Goal: Task Accomplishment & Management: Manage account settings

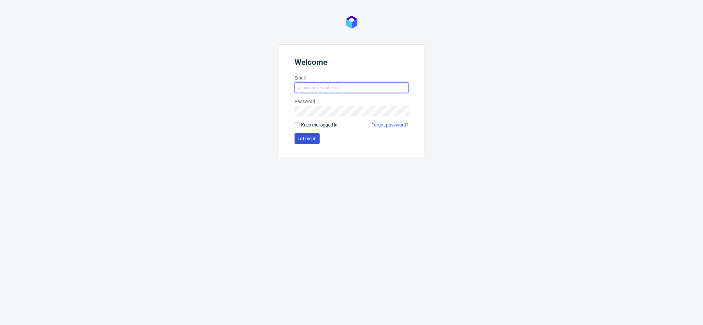
type input "[EMAIL_ADDRESS][DOMAIN_NAME]"
click at [306, 136] on span "Let me in" at bounding box center [306, 138] width 19 height 5
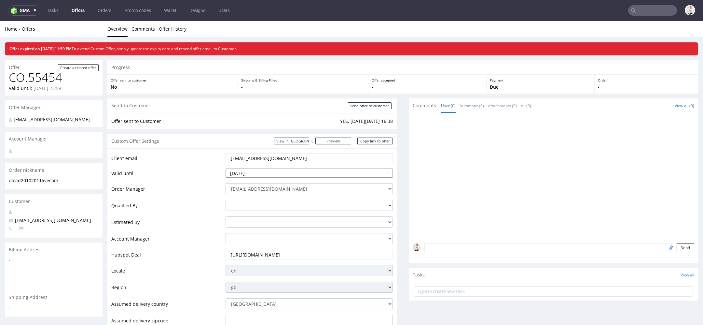
click at [286, 172] on input "2025-10-04" at bounding box center [309, 172] width 167 height 9
click at [289, 126] on td "11" at bounding box center [290, 124] width 10 height 10
type input "[DATE]"
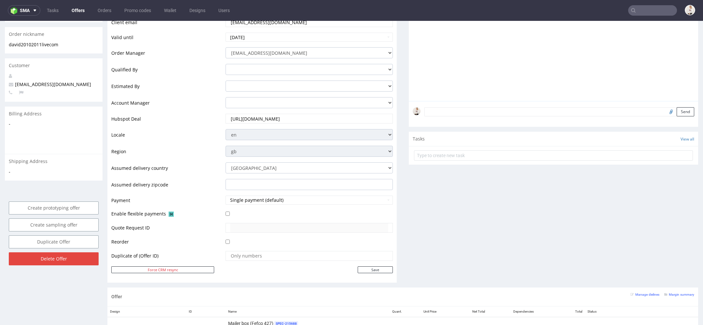
scroll to position [176, 0]
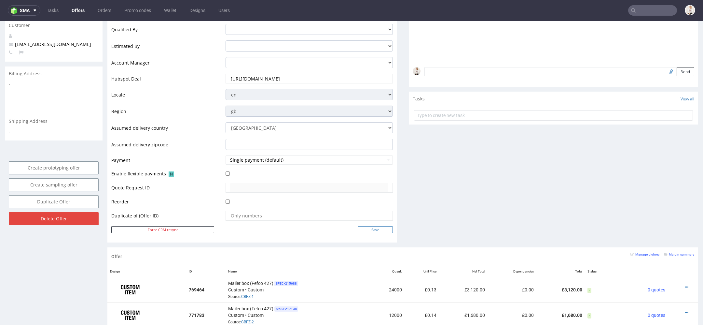
click at [367, 229] on input "Save" at bounding box center [375, 229] width 35 height 7
type input "In progress..."
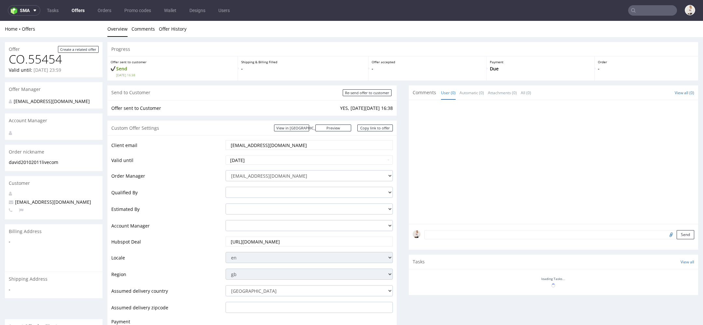
scroll to position [0, 0]
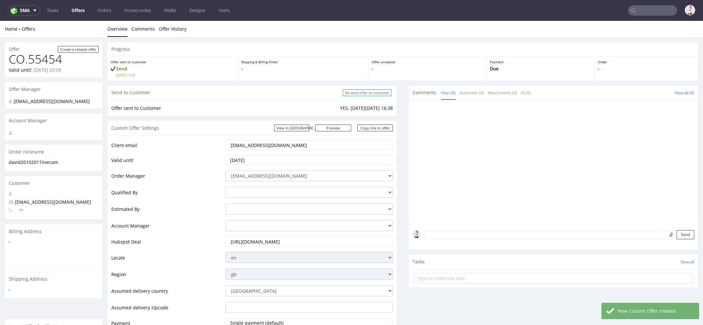
click at [376, 93] on input "Re-send offer to customer" at bounding box center [367, 92] width 49 height 7
type input "In progress..."
click at [276, 144] on input "[EMAIL_ADDRESS][DOMAIN_NAME]" at bounding box center [309, 144] width 158 height 9
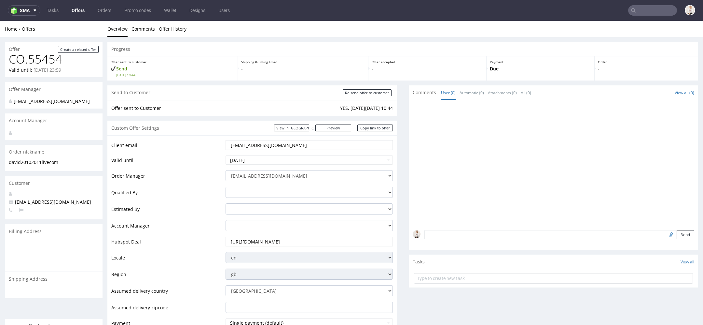
drag, startPoint x: 288, startPoint y: 147, endPoint x: 187, endPoint y: 147, distance: 100.9
click at [187, 147] on tr "Client email david20102011@live.com" at bounding box center [252, 146] width 282 height 15
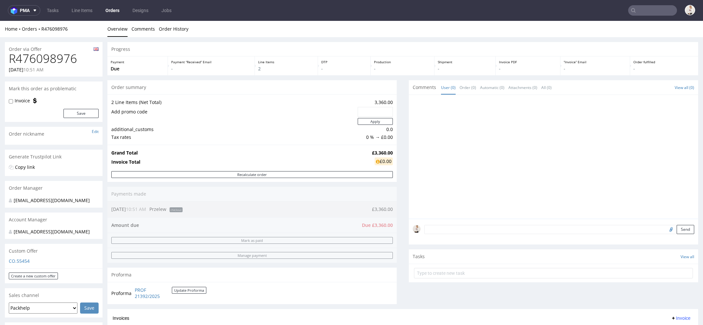
click at [62, 25] on div "Home Orders R476098976 Overview Comments Order History" at bounding box center [351, 29] width 703 height 16
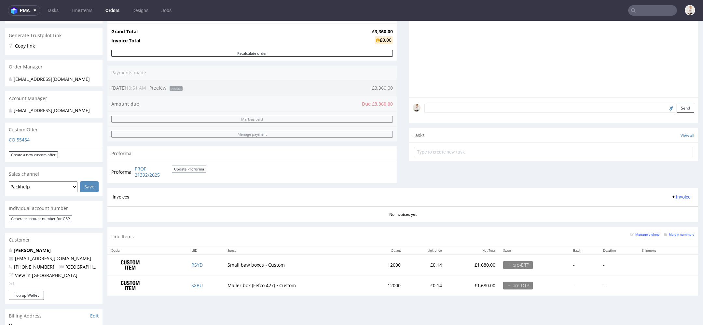
scroll to position [131, 0]
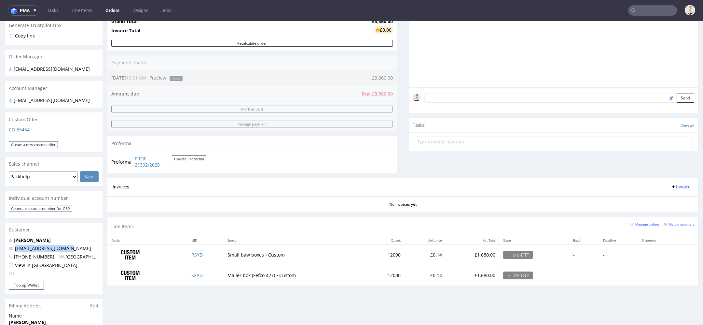
drag, startPoint x: 73, startPoint y: 256, endPoint x: 15, endPoint y: 257, distance: 57.6
click at [15, 251] on p "[EMAIL_ADDRESS][DOMAIN_NAME]" at bounding box center [54, 248] width 90 height 7
copy link "[EMAIL_ADDRESS][DOMAIN_NAME]"
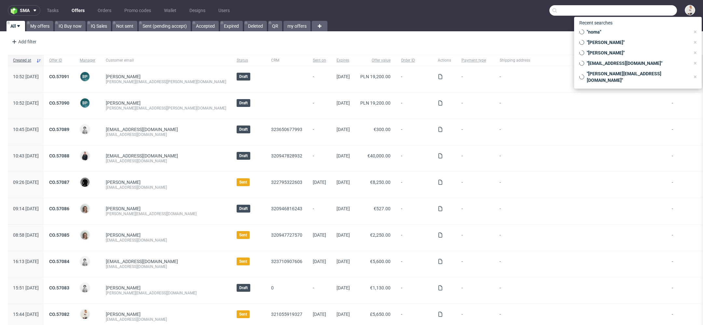
click at [661, 10] on input "text" at bounding box center [613, 10] width 128 height 10
paste input "david20102011@live.com"
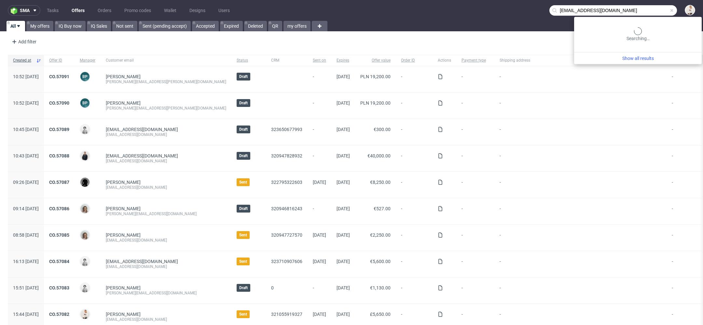
type input "david20102011@live.com"
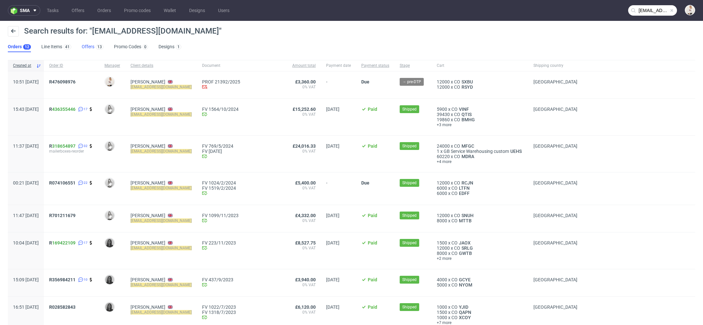
click at [87, 48] on link "Offers 13" at bounding box center [93, 47] width 22 height 10
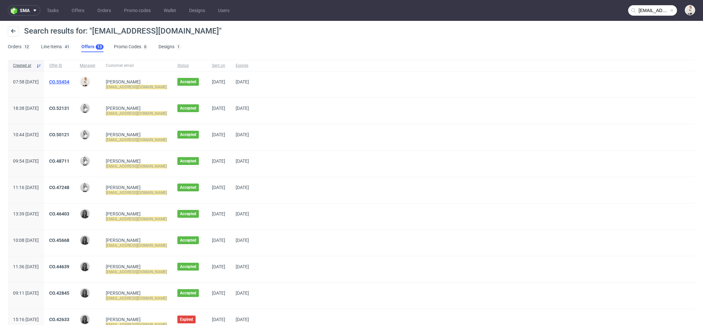
click at [69, 79] on link "CO.55454" at bounding box center [59, 81] width 20 height 5
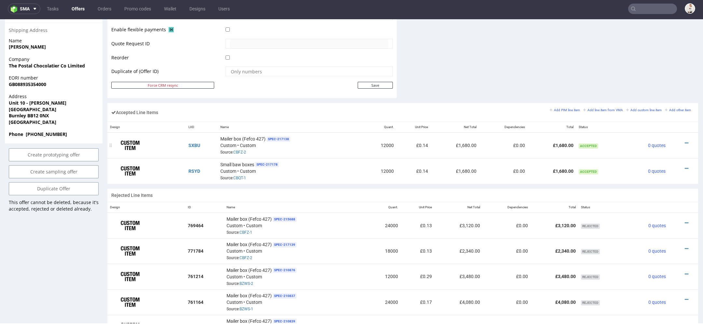
scroll to position [322, 0]
click at [238, 150] on link "CBFZ-2" at bounding box center [239, 152] width 13 height 5
click at [685, 141] on icon at bounding box center [687, 143] width 4 height 5
click at [662, 69] on span "Edit item price" at bounding box center [659, 70] width 47 height 7
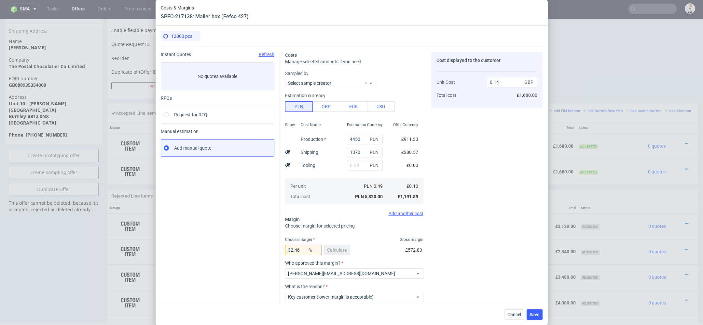
click at [436, 149] on div "Cost displayed to the customer Unit Cost Total cost 0.14 GBP £1,680.00" at bounding box center [486, 194] width 111 height 285
click at [357, 139] on input "4450" at bounding box center [365, 139] width 36 height 10
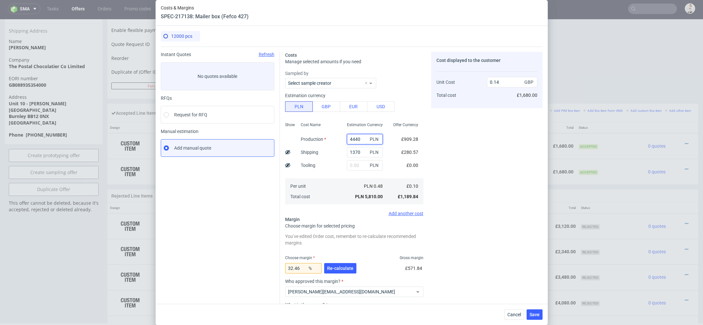
type input "4440"
click at [450, 177] on div "Cost displayed to the customer Unit Cost Total cost 0.14 GBP £1,680.00" at bounding box center [486, 203] width 111 height 303
drag, startPoint x: 302, startPoint y: 268, endPoint x: 232, endPoint y: 268, distance: 70.3
click at [232, 268] on div "Instant Quotes Refresh No quotes available RFQs Request for RFQ Manual estimati…" at bounding box center [352, 201] width 382 height 309
type input "34"
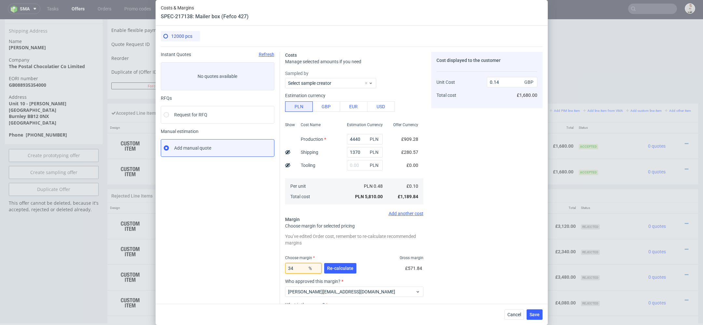
type input "0.15"
type input "33"
type input "0.1"
type input "337"
type input "-0.05"
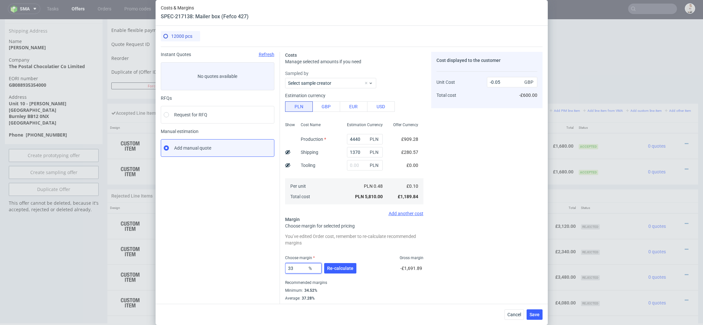
type input "33."
type input "0.14"
type input "33.7"
type input "0.15"
type input "33.1"
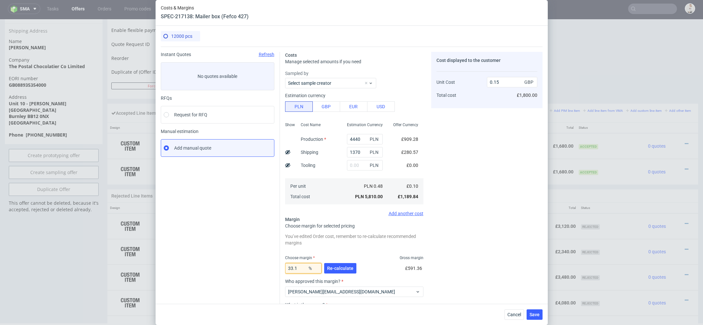
type input "0.14"
type input "3"
type input "0.1"
type input "33"
type input "0.14"
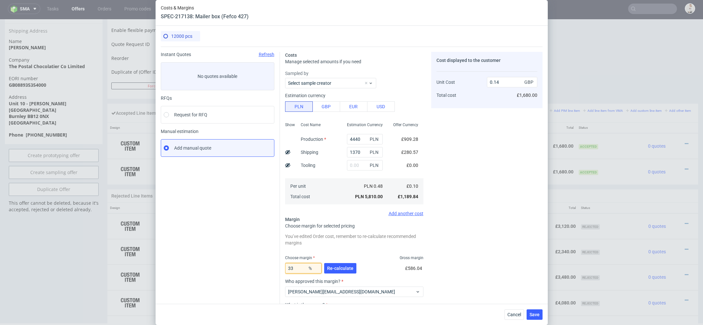
type input "33"
click at [478, 273] on div "Cost displayed to the customer Unit Cost Total cost 0.14 GBP £1,680.00" at bounding box center [486, 203] width 111 height 303
click at [341, 268] on span "Re-calculate" at bounding box center [340, 268] width 26 height 5
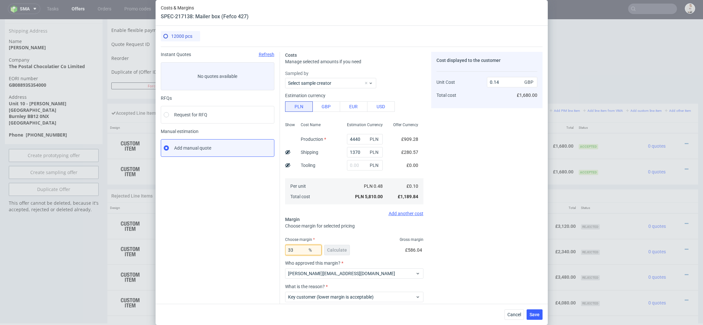
click at [296, 252] on input "33" at bounding box center [303, 249] width 36 height 10
click at [515, 310] on button "Cancel" at bounding box center [515, 314] width 20 height 10
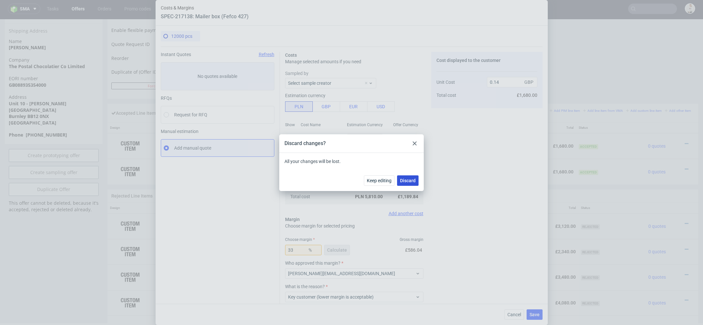
click at [412, 180] on span "Discard" at bounding box center [408, 180] width 16 height 5
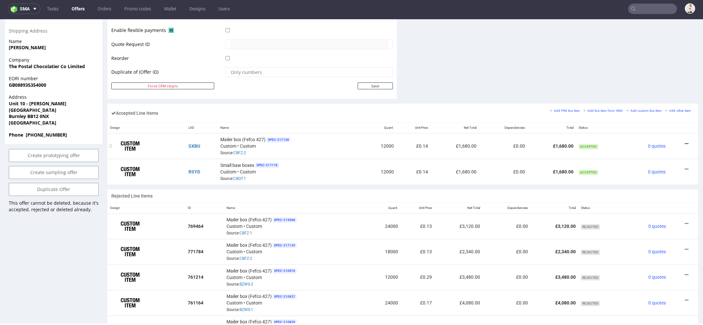
click at [685, 141] on icon at bounding box center [687, 143] width 4 height 5
click at [655, 70] on span "Edit item price" at bounding box center [659, 70] width 47 height 7
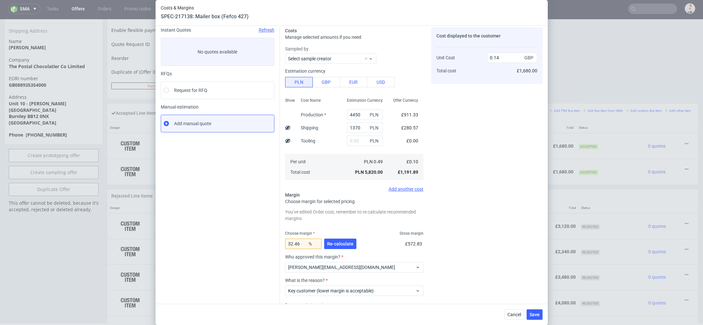
scroll to position [0, 0]
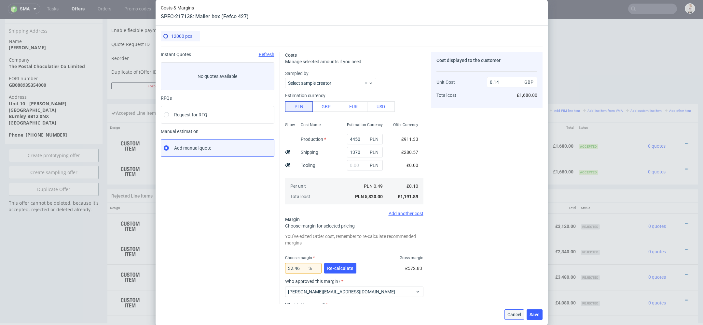
click at [520, 314] on span "Cancel" at bounding box center [514, 314] width 14 height 5
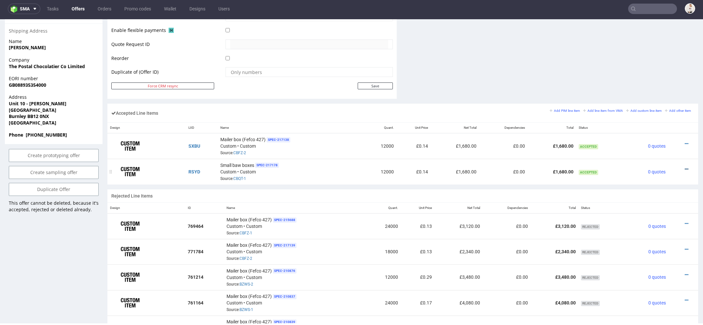
click at [685, 167] on icon at bounding box center [687, 169] width 4 height 5
click at [667, 95] on span "Edit item price" at bounding box center [659, 95] width 47 height 7
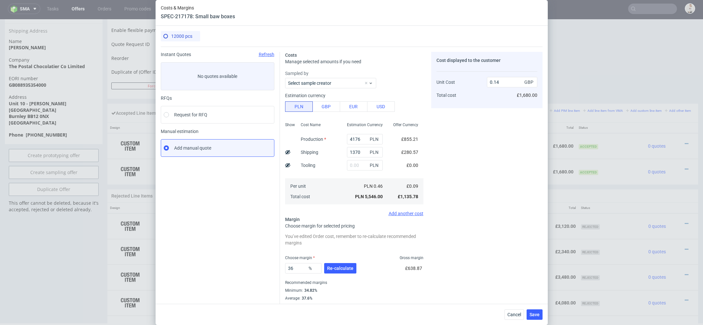
click at [519, 320] on div "Cancel Save" at bounding box center [352, 313] width 392 height 21
click at [515, 309] on button "Cancel" at bounding box center [515, 314] width 20 height 10
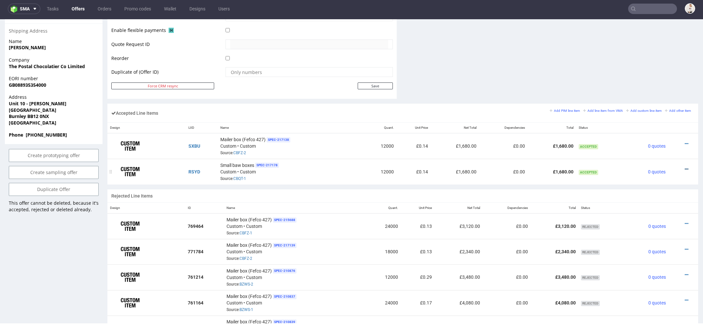
click at [685, 167] on icon at bounding box center [687, 169] width 4 height 5
click at [657, 95] on span "Edit item price" at bounding box center [659, 95] width 47 height 7
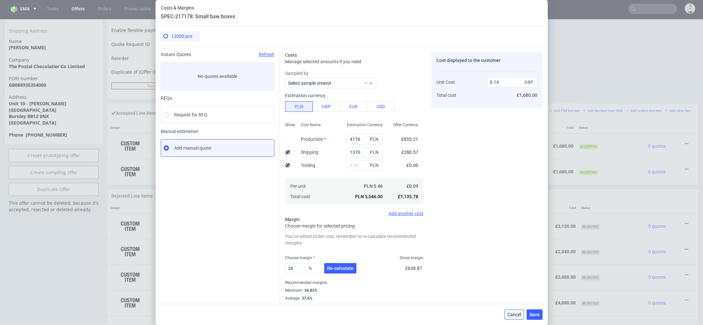
click at [513, 312] on span "Cancel" at bounding box center [514, 314] width 14 height 5
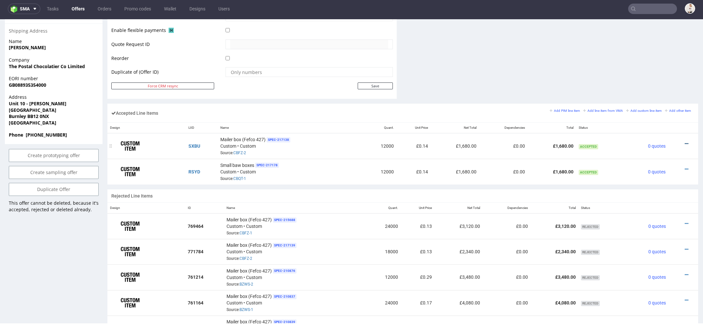
click at [685, 141] on icon at bounding box center [687, 143] width 4 height 5
click at [656, 71] on span "Edit item price" at bounding box center [659, 70] width 47 height 7
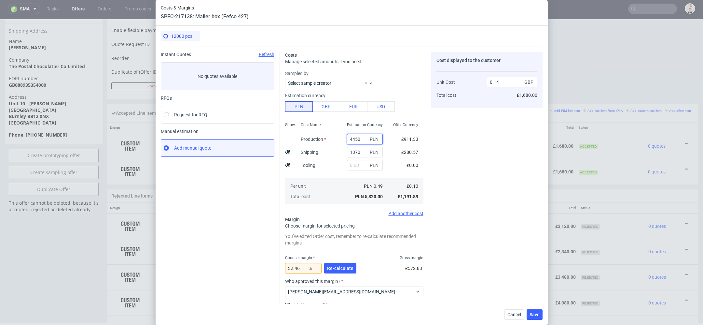
drag, startPoint x: 362, startPoint y: 139, endPoint x: 229, endPoint y: 139, distance: 132.5
click at [229, 139] on div "Instant Quotes Refresh No quotes available RFQs Request for RFQ Manual estimati…" at bounding box center [352, 201] width 382 height 309
type input "36"
type input "0.03"
type input "3696"
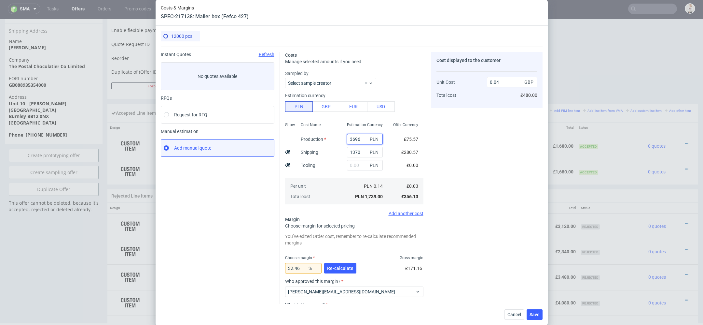
type input "0.12"
type input "3696"
click at [444, 165] on div "Cost displayed to the customer Unit Cost Total cost 0.12 GBP £1,440.00" at bounding box center [486, 203] width 111 height 303
drag, startPoint x: 307, startPoint y: 266, endPoint x: 249, endPoint y: 266, distance: 58.3
click at [249, 266] on div "Instant Quotes Refresh No quotes available RFQs Request for RFQ Manual estimati…" at bounding box center [352, 201] width 382 height 309
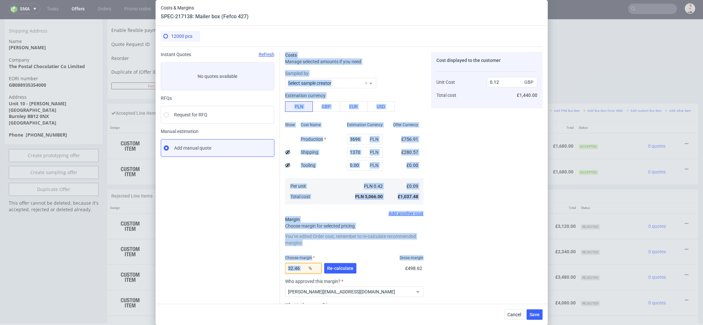
click at [291, 267] on input "32.46" at bounding box center [303, 268] width 36 height 10
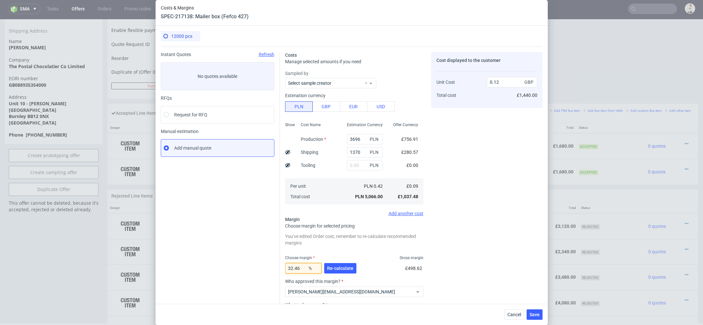
drag, startPoint x: 304, startPoint y: 268, endPoint x: 253, endPoint y: 268, distance: 50.8
click at [253, 268] on div "Instant Quotes Refresh No quotes available RFQs Request for RFQ Manual estimati…" at bounding box center [352, 201] width 382 height 309
type input "35"
type input "0.13"
type input "3"
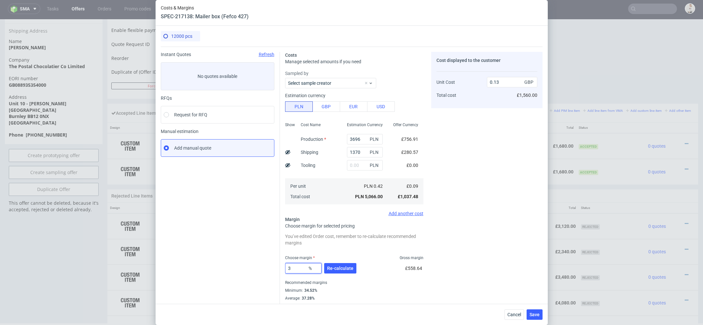
type input "0.09"
type input "38"
type input "0.14"
click at [505, 245] on div "Cost displayed to the customer Unit Cost Total cost 0.14 GBP £1,680.00" at bounding box center [486, 180] width 111 height 256
click at [294, 269] on input "38" at bounding box center [303, 268] width 36 height 10
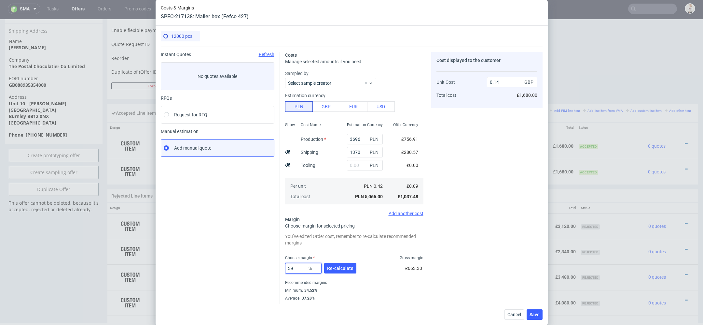
type input "3"
type input "0"
type input "0.08"
type input "20"
type input "0.1"
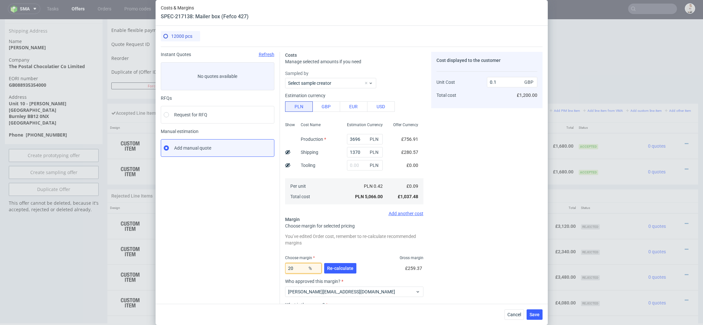
type input "2"
type input "04"
type input "0.08"
type input "40"
type input "0.14"
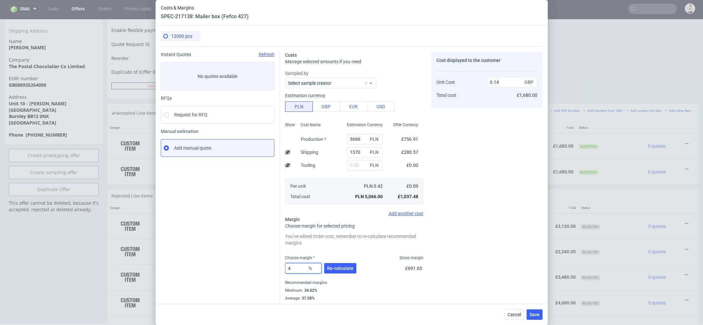
type input "42"
type input "0.15"
type input "41"
type input "0.14"
type input "NaN"
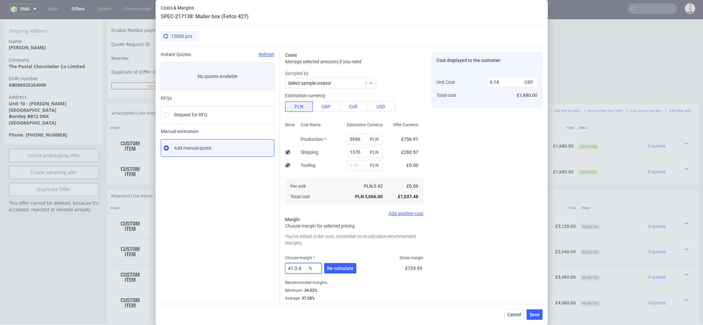
type input "0.08"
type input "N"
type input "415"
type input "-0.03"
type input "4"
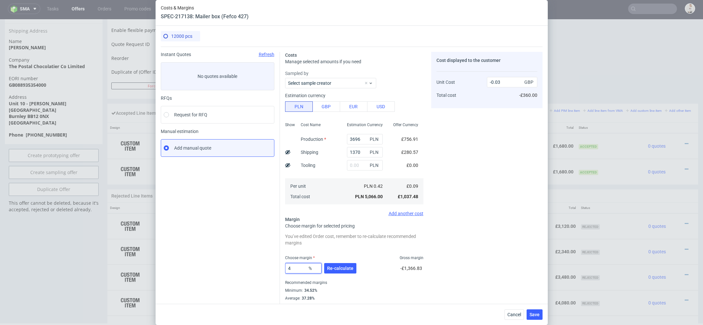
type input "0.09"
type input "41.5"
type input "0.14"
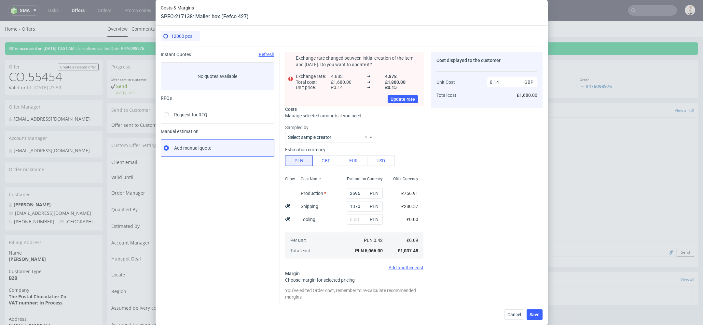
scroll to position [63, 0]
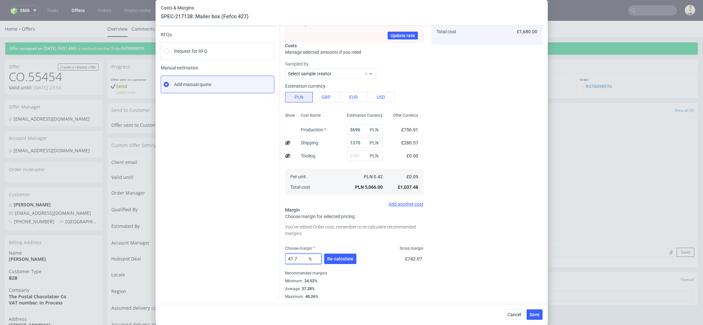
click at [304, 257] on input "41.7" at bounding box center [303, 258] width 36 height 10
type input "41.9"
type input "0.15"
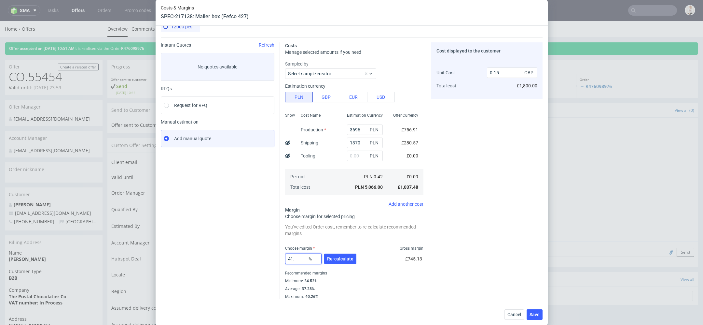
type input "41"
type input "0.14"
type input "417"
type input "-0.03"
type input "41."
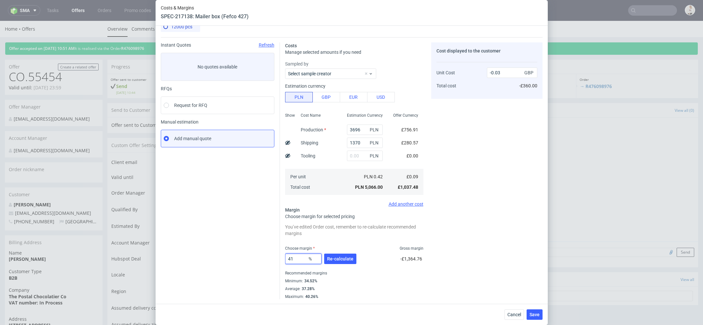
type input "0.14"
type input "41.7"
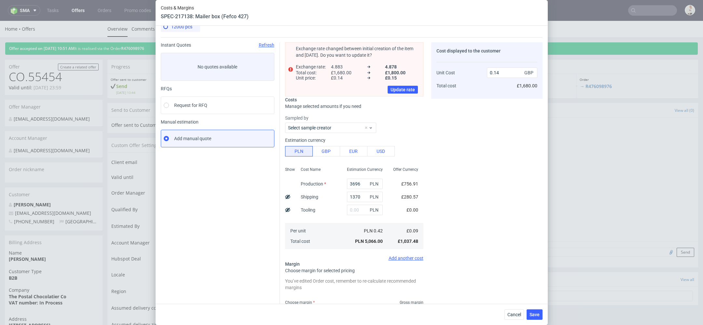
scroll to position [63, 0]
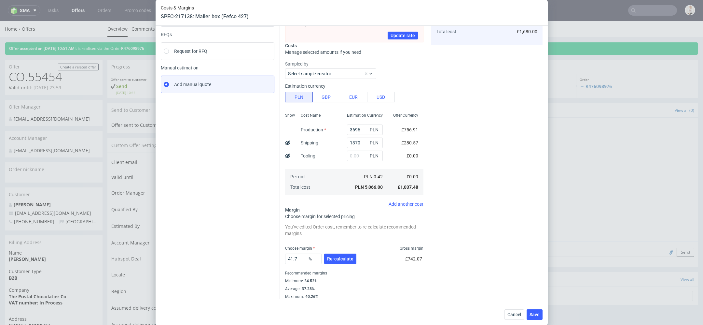
click at [355, 243] on div "You’ve edited Order cost, remember to re-calculate recommended margins Choose m…" at bounding box center [354, 260] width 138 height 77
click at [336, 262] on button "Re-calculate" at bounding box center [340, 258] width 32 height 10
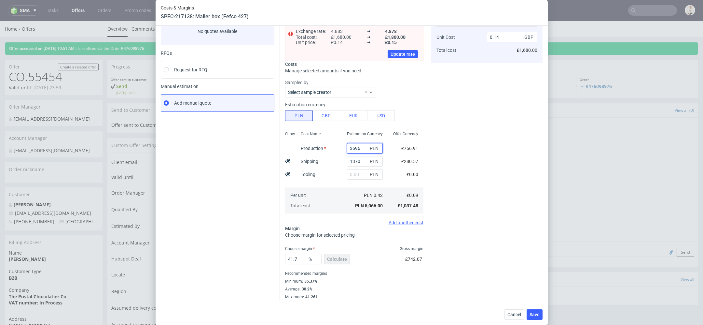
drag, startPoint x: 363, startPoint y: 146, endPoint x: 311, endPoint y: 146, distance: 51.8
click at [311, 146] on div "Show Cost Name Production Shipping Tooling Per unit Total cost Estimation Curre…" at bounding box center [354, 172] width 138 height 86
click at [506, 236] on div "Cost displayed to the customer Unit Cost Total cost 0.14 GBP £1,680.00" at bounding box center [486, 153] width 111 height 292
click at [535, 312] on span "Save" at bounding box center [535, 314] width 10 height 5
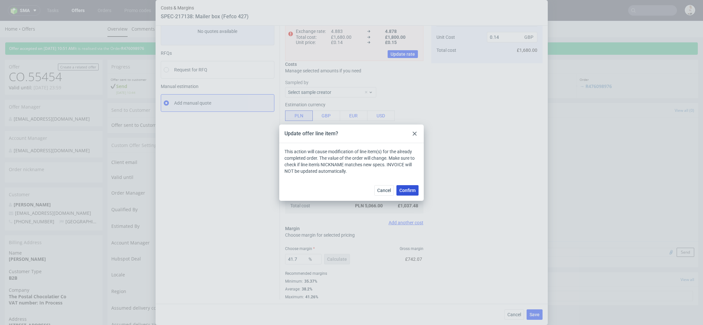
click at [407, 189] on span "Confirm" at bounding box center [407, 190] width 16 height 5
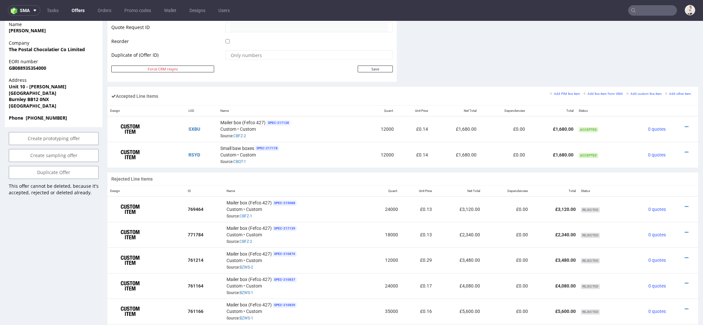
scroll to position [348, 0]
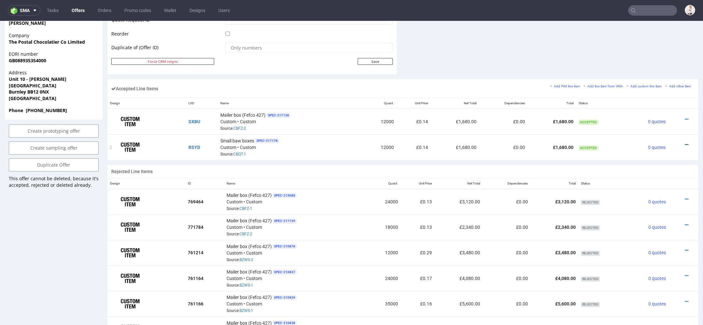
click at [685, 143] on icon at bounding box center [687, 144] width 4 height 5
click at [667, 67] on li "Edit item price" at bounding box center [657, 71] width 57 height 12
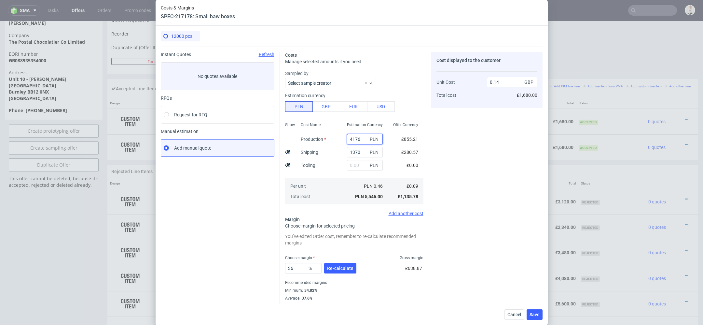
drag, startPoint x: 362, startPoint y: 140, endPoint x: 283, endPoint y: 132, distance: 78.9
click at [283, 132] on div "Costs Manage selected amounts if you need Sampled by Select sample creator Esti…" at bounding box center [411, 178] width 263 height 262
paste input "369"
type input "3696"
type input "0.13"
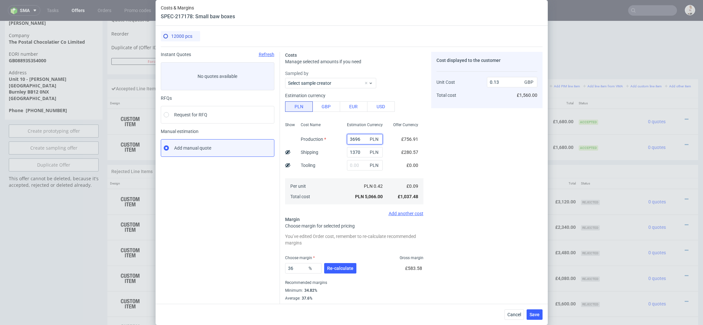
type input "3696"
click at [430, 149] on div "Costs Manage selected amounts if you need Sampled by Select sample creator Esti…" at bounding box center [411, 178] width 263 height 262
drag, startPoint x: 300, startPoint y: 269, endPoint x: 209, endPoint y: 269, distance: 91.8
click at [209, 269] on div "Instant Quotes Refresh No quotes available RFQs Request for RFQ Manual estimati…" at bounding box center [352, 178] width 382 height 262
type input "42"
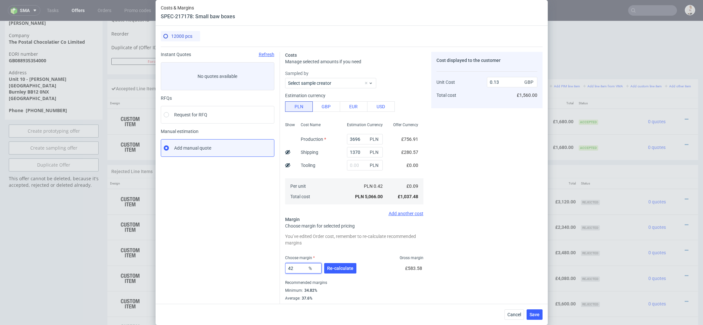
type input "0.15"
type input "41"
type input "0.14"
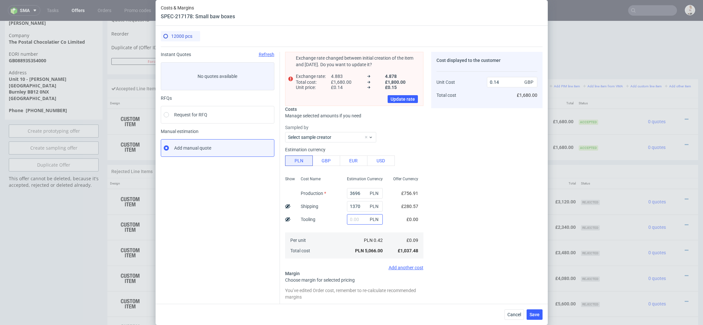
scroll to position [63, 0]
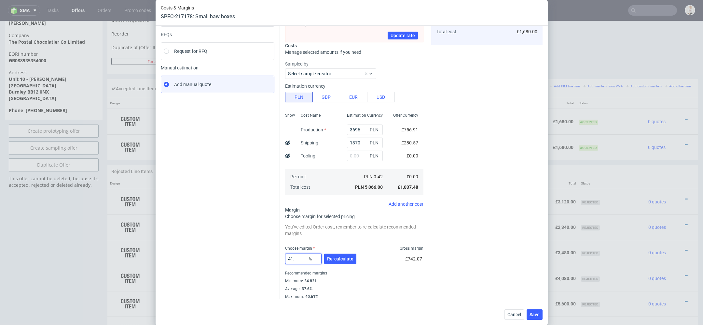
type input "41.8"
type input "0.15"
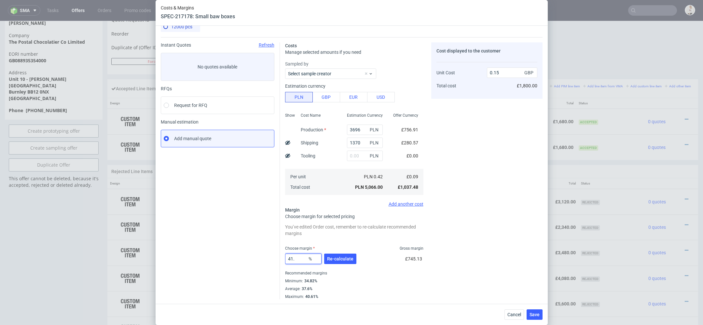
type input "41"
type input "0.14"
type input "417"
type input "-0.03"
type input "41"
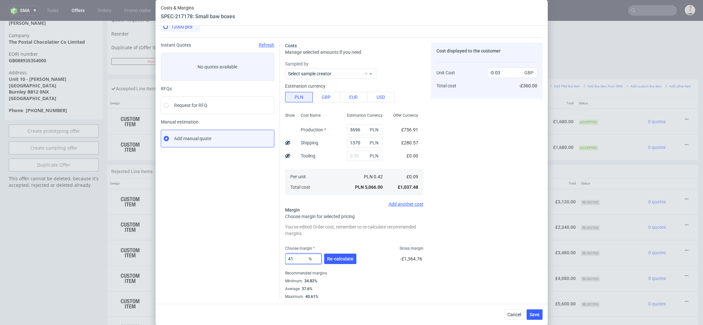
type input "0.14"
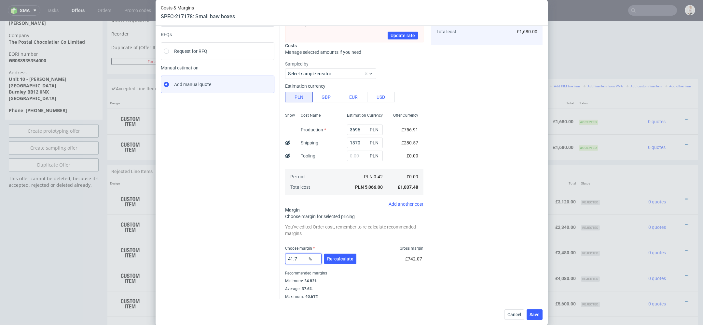
type input "41.7"
click at [348, 238] on div "You’ve edited Order cost, remember to re-calculate recommended margins Choose m…" at bounding box center [354, 260] width 138 height 77
click at [345, 262] on button "Re-calculate" at bounding box center [340, 258] width 32 height 10
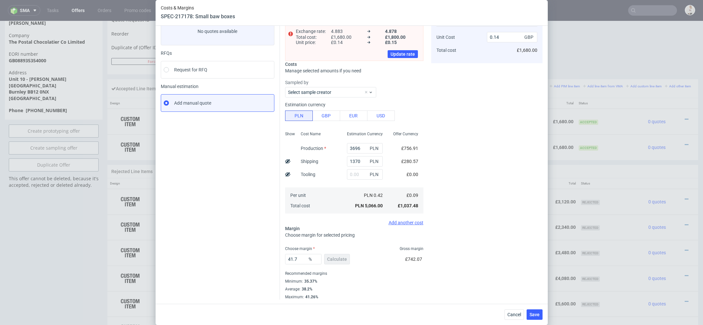
scroll to position [0, 0]
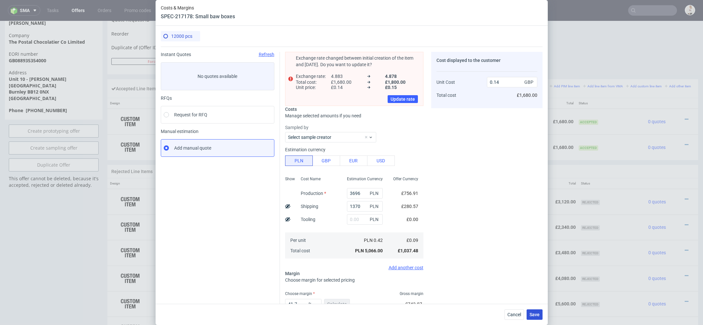
click at [537, 315] on span "Save" at bounding box center [535, 314] width 10 height 5
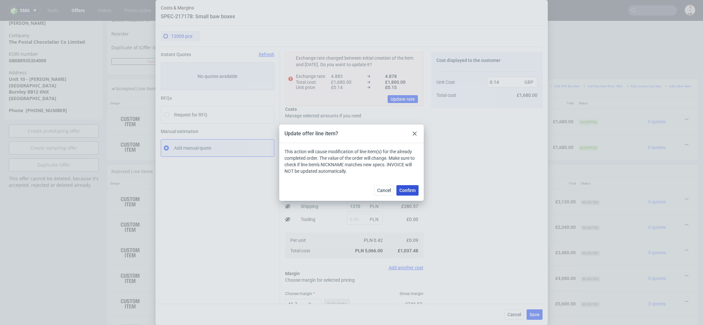
click at [412, 191] on span "Confirm" at bounding box center [407, 190] width 16 height 5
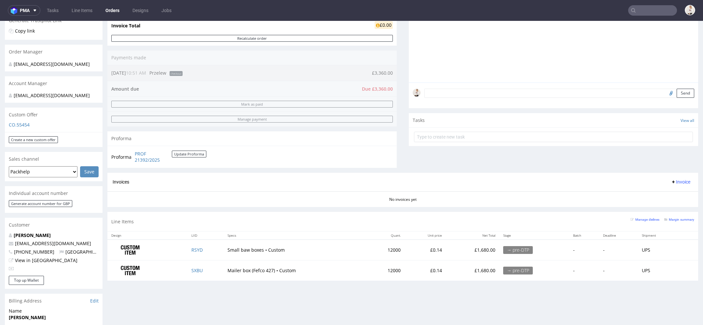
scroll to position [153, 0]
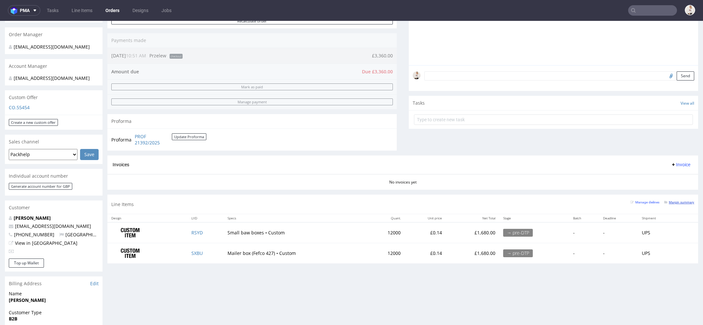
click at [667, 200] on small "Margin summary" at bounding box center [679, 202] width 30 height 4
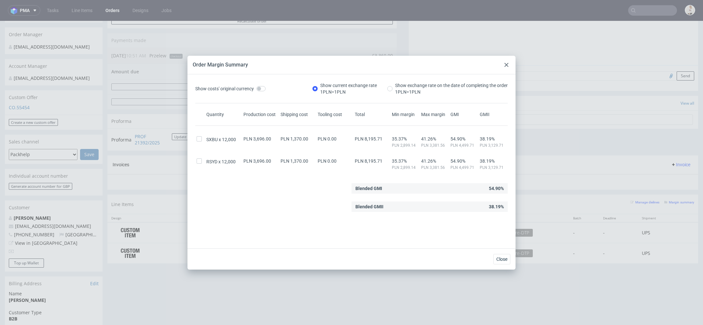
click at [505, 64] on use at bounding box center [507, 65] width 4 height 4
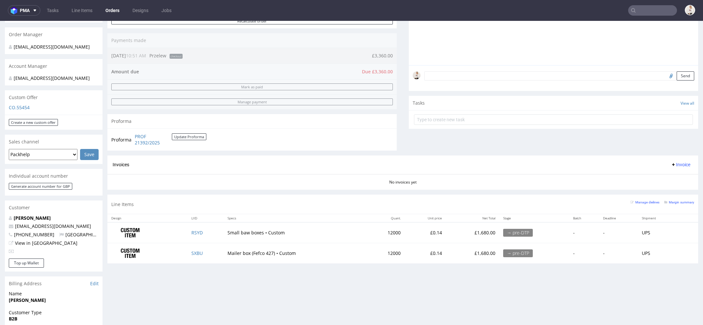
scroll to position [0, 0]
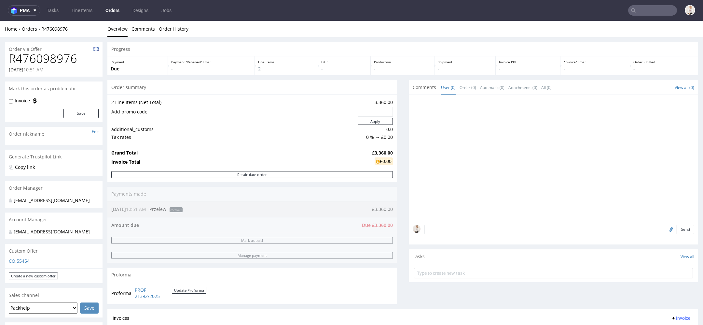
click at [57, 56] on h1 "R476098976" at bounding box center [54, 58] width 90 height 13
copy h1 "R476098976"
click at [458, 224] on div "Send" at bounding box center [553, 231] width 289 height 26
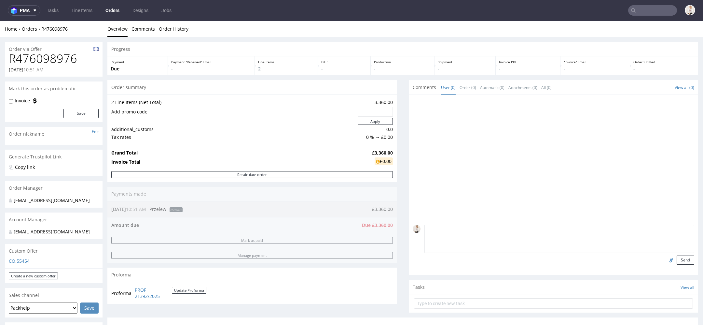
click at [459, 229] on textarea at bounding box center [559, 239] width 270 height 28
paste textarea "EORI: GB088935354000 The Postal Chocolatier Co Limited Unit 23 - Rexington Buil…"
type textarea "EORI: GB088935354000 The Postal Chocolatier Co Limited Unit 23 - Rexington Buil…"
click at [681, 258] on button "Send" at bounding box center [686, 259] width 18 height 9
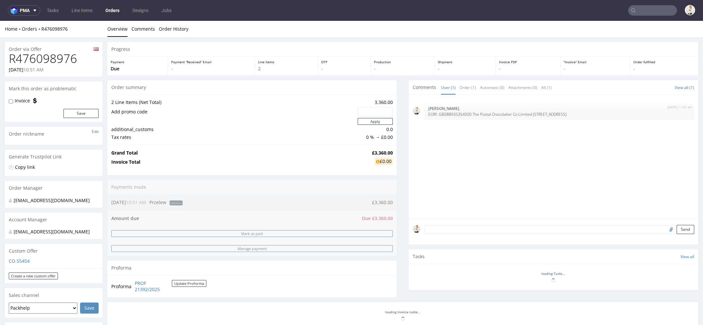
scroll to position [0, 0]
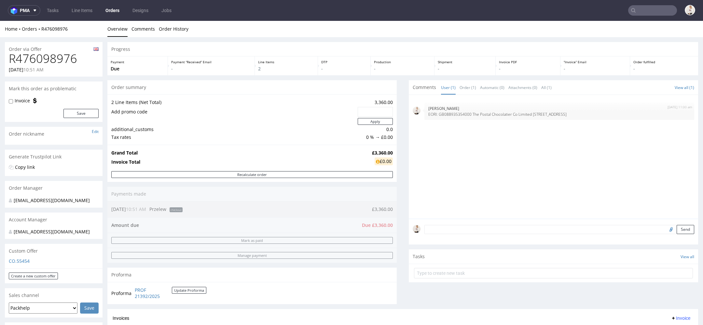
click at [111, 10] on link "Orders" at bounding box center [113, 10] width 22 height 10
